Goal: Task Accomplishment & Management: Use online tool/utility

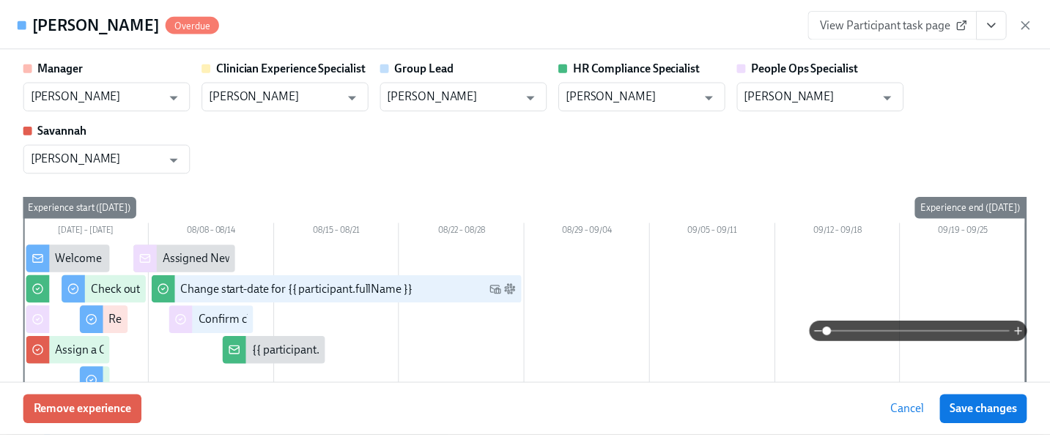
scroll to position [92, 0]
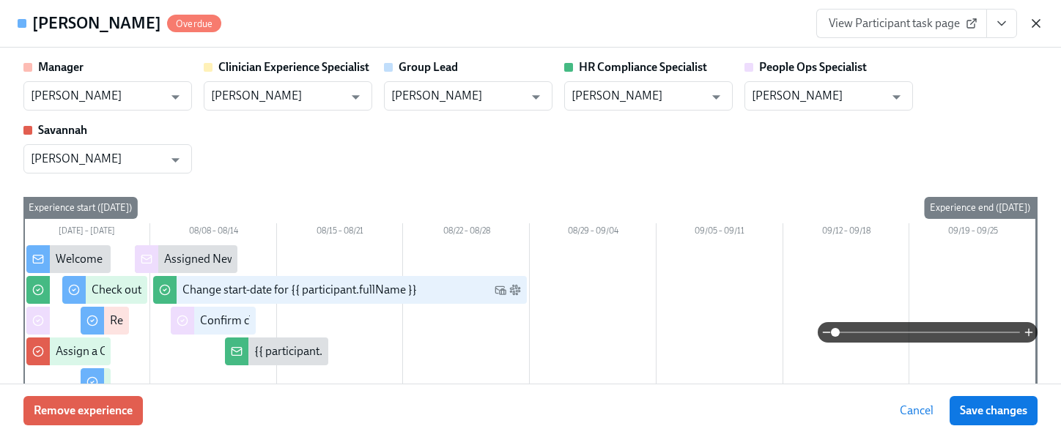
click at [1037, 25] on icon "button" at bounding box center [1035, 23] width 7 height 7
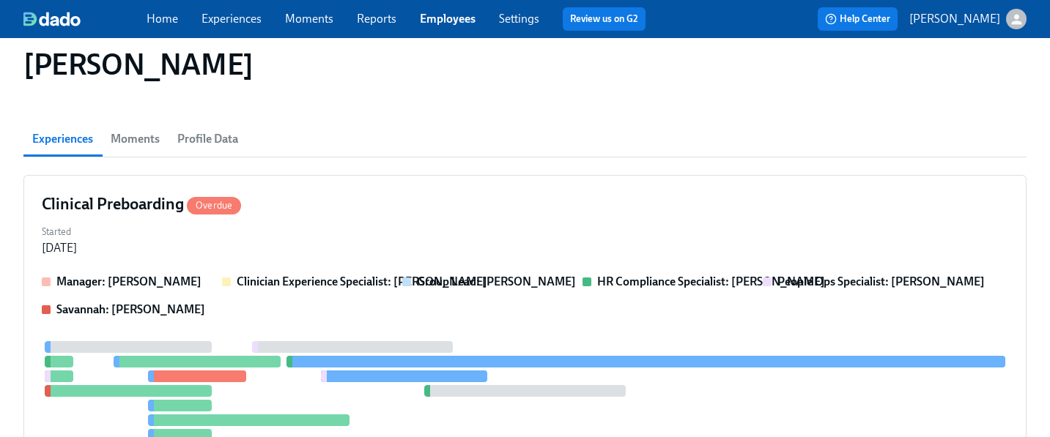
click at [443, 16] on link "Employees" at bounding box center [448, 19] width 56 height 14
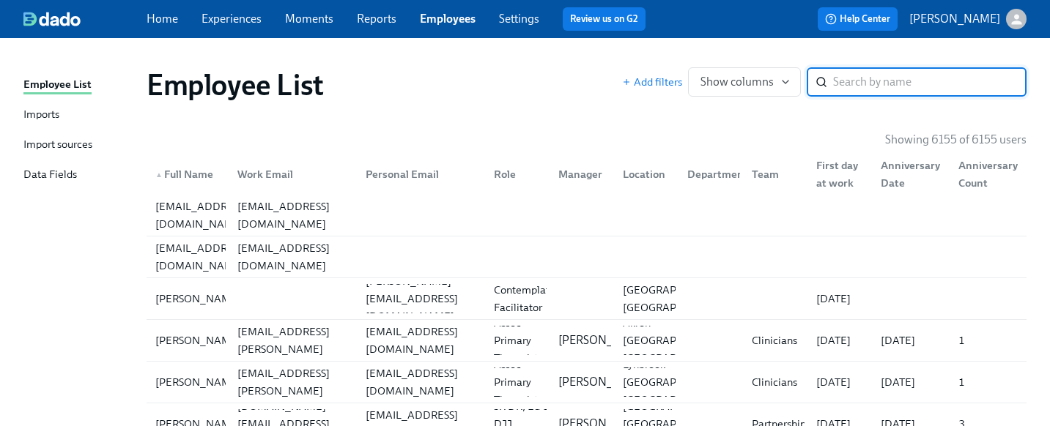
click at [869, 86] on input "search" at bounding box center [929, 81] width 193 height 29
type input "[PERSON_NAME]"
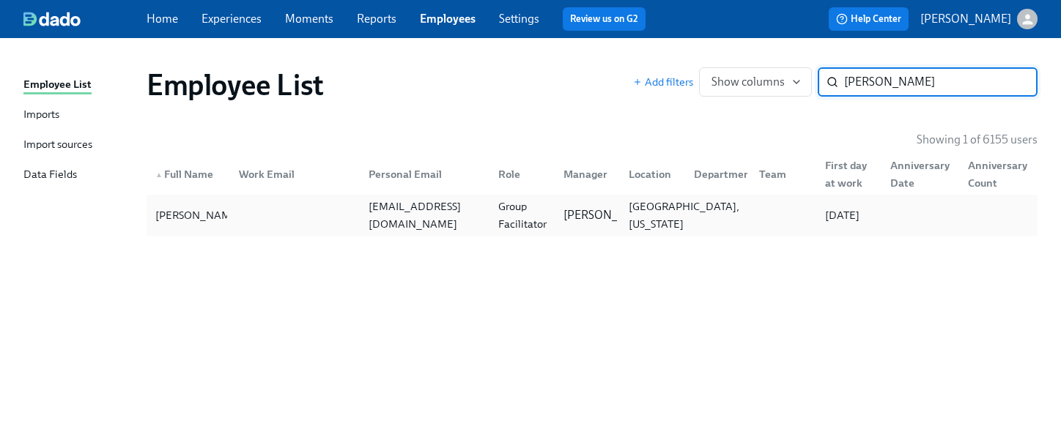
click at [650, 214] on div "[GEOGRAPHIC_DATA], [US_STATE]" at bounding box center [684, 215] width 122 height 35
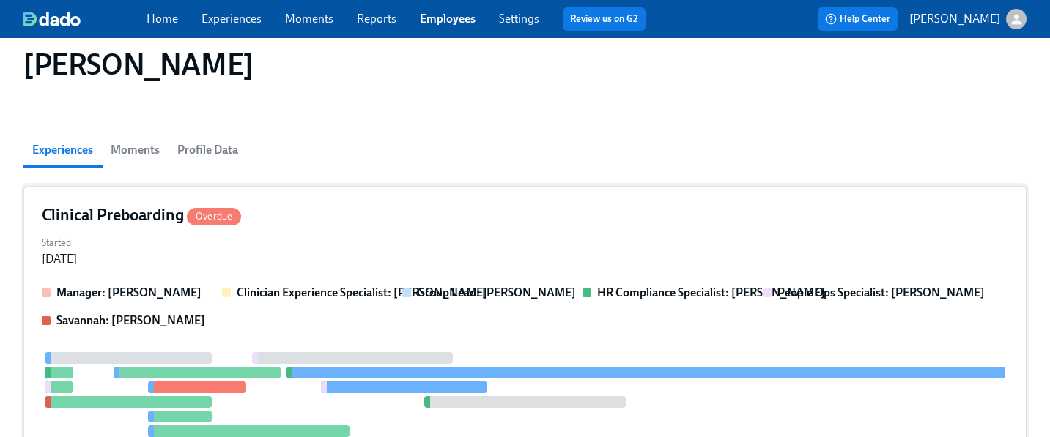
scroll to position [143, 0]
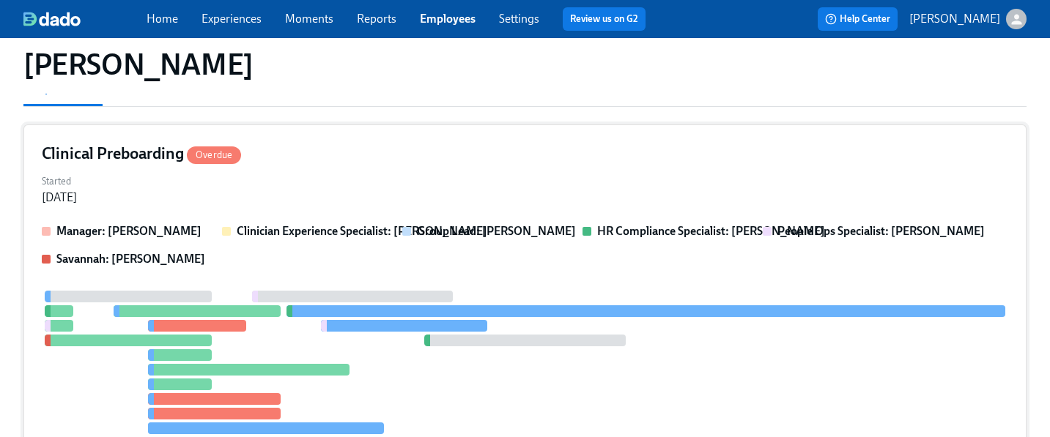
click at [488, 162] on div "Clinical Preboarding Overdue" at bounding box center [525, 154] width 966 height 22
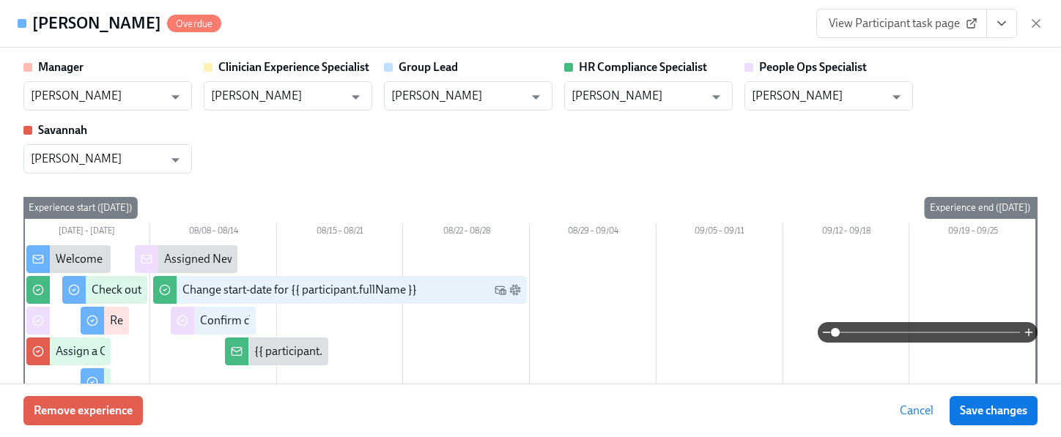
click at [999, 23] on icon "View task page" at bounding box center [1001, 24] width 7 height 4
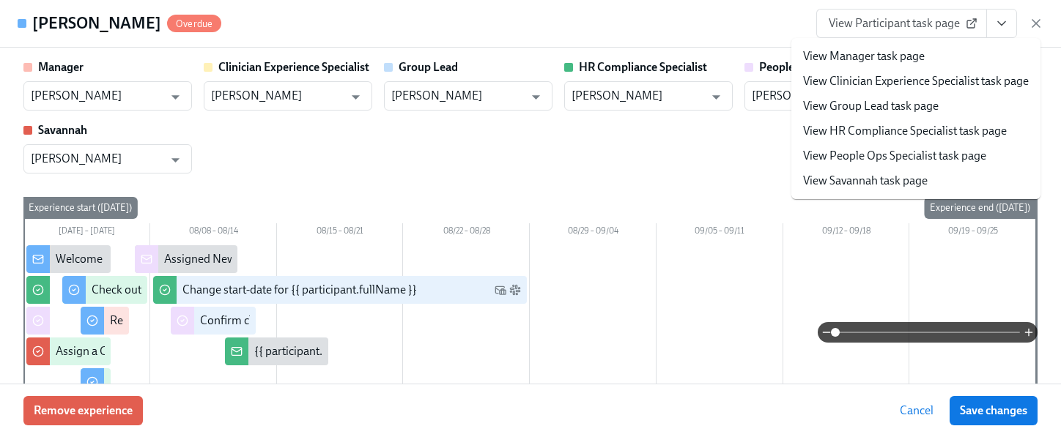
click at [876, 156] on link "View People Ops Specialist task page" at bounding box center [894, 156] width 183 height 16
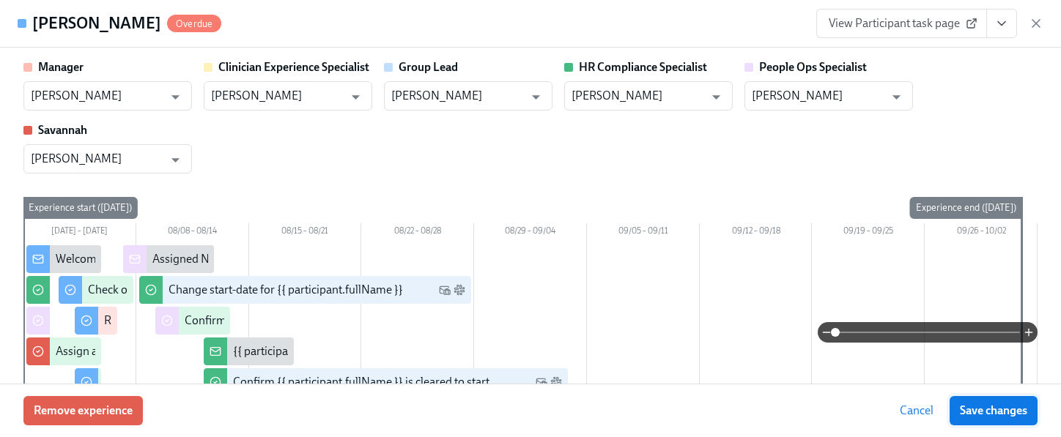
click at [995, 405] on span "Save changes" at bounding box center [993, 411] width 67 height 15
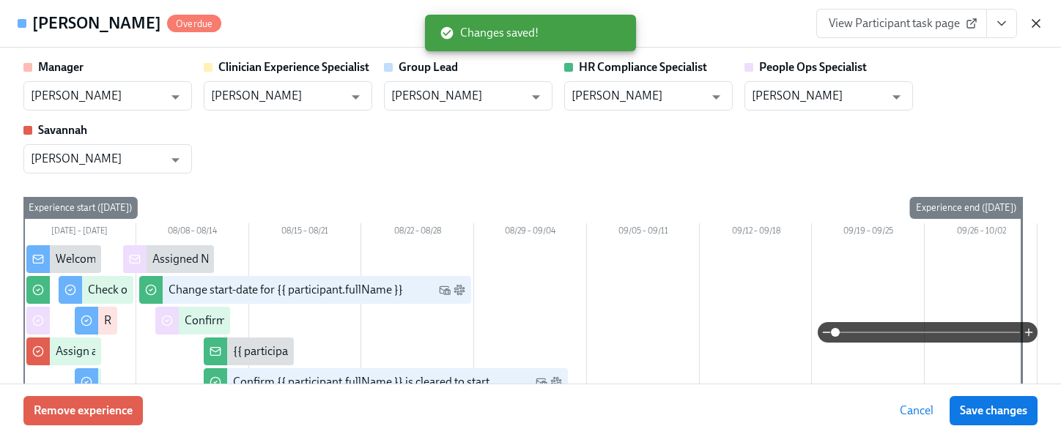
click at [1035, 22] on icon "button" at bounding box center [1035, 23] width 7 height 7
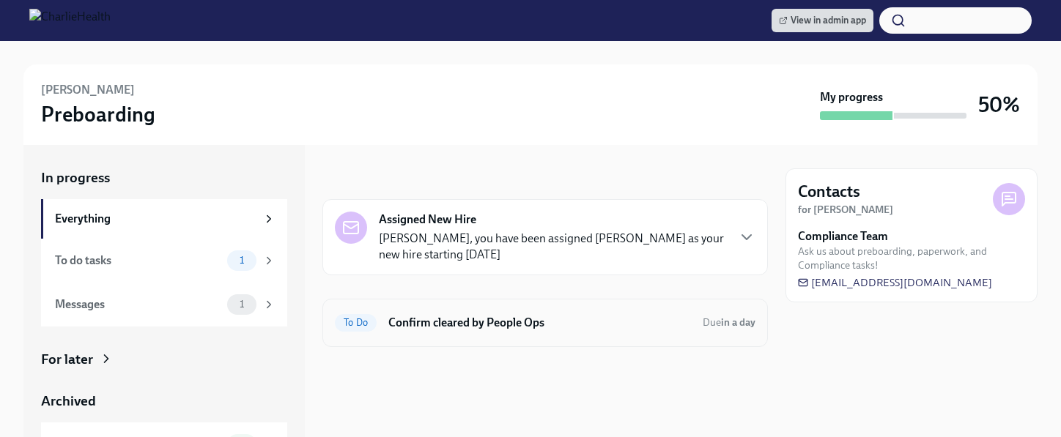
click at [487, 318] on h6 "Confirm cleared by People Ops" at bounding box center [539, 323] width 303 height 16
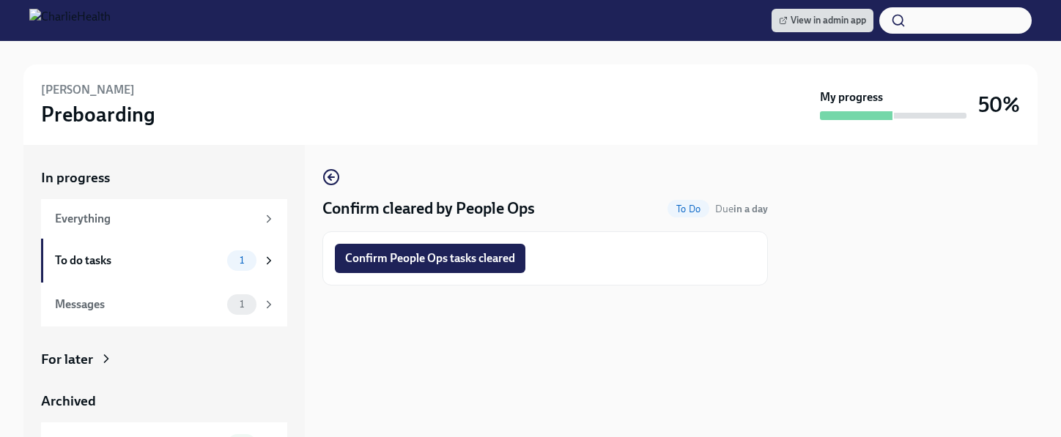
click at [483, 262] on span "Confirm People Ops tasks cleared" at bounding box center [430, 258] width 170 height 15
